Goal: Entertainment & Leisure: Consume media (video, audio)

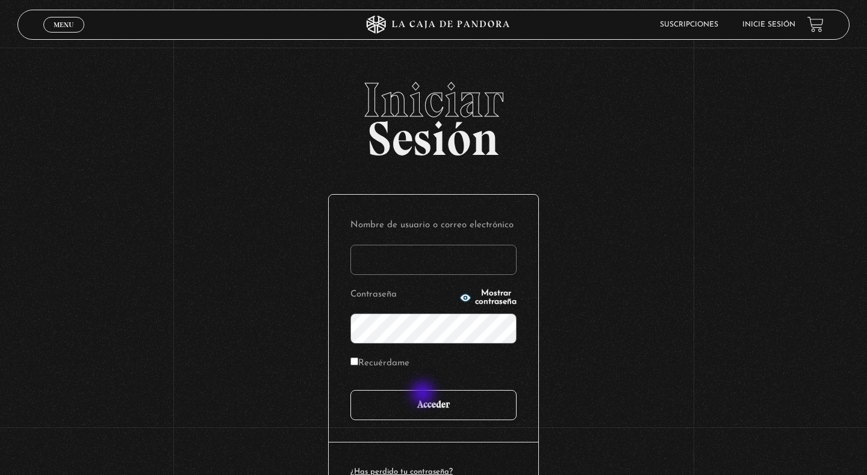
type input "kars.u10@hotmail.com"
click at [424, 394] on input "Acceder" at bounding box center [434, 405] width 166 height 30
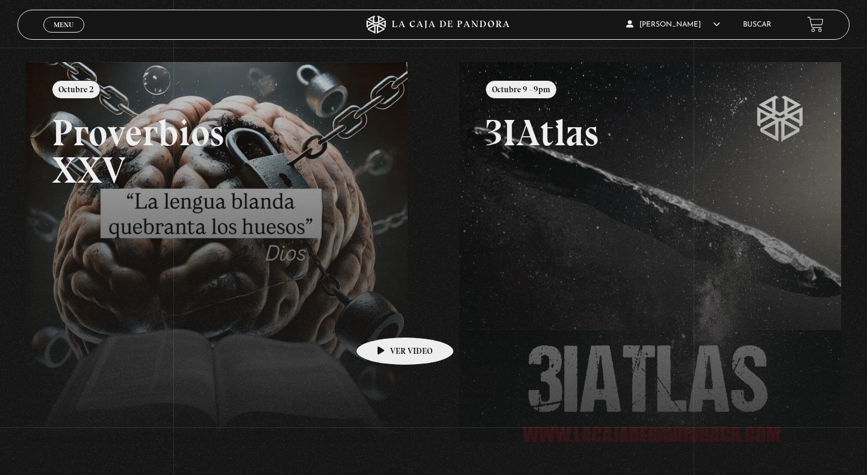
scroll to position [134, 0]
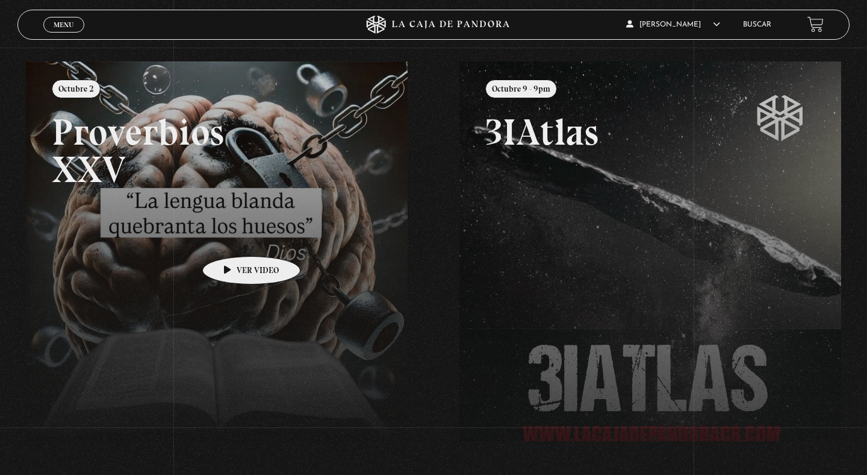
click at [233, 238] on link at bounding box center [459, 298] width 867 height 475
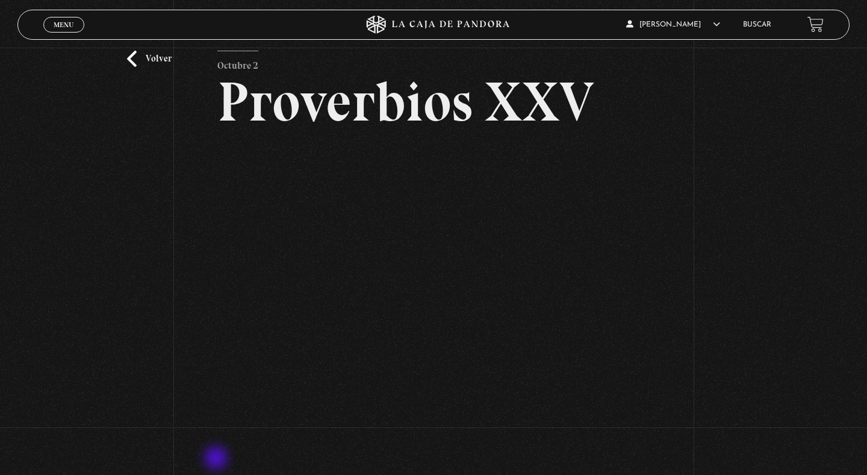
scroll to position [49, 0]
